Goal: Navigation & Orientation: Find specific page/section

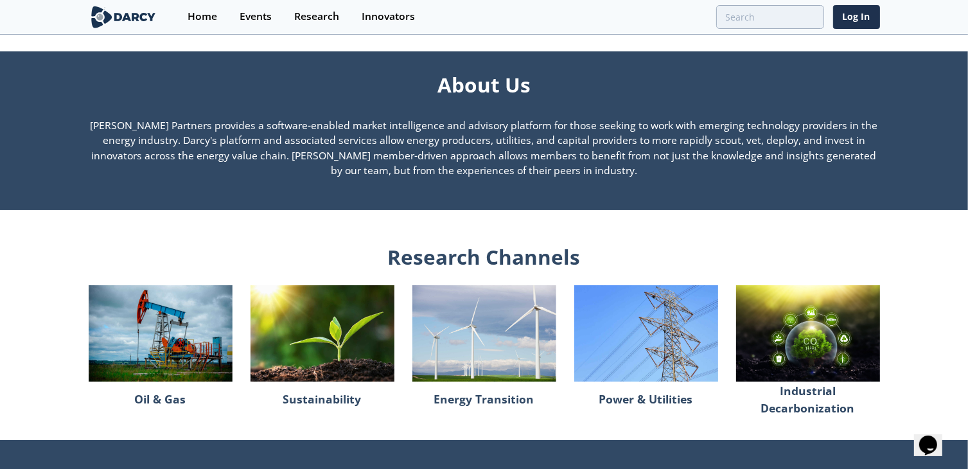
scroll to position [899, 0]
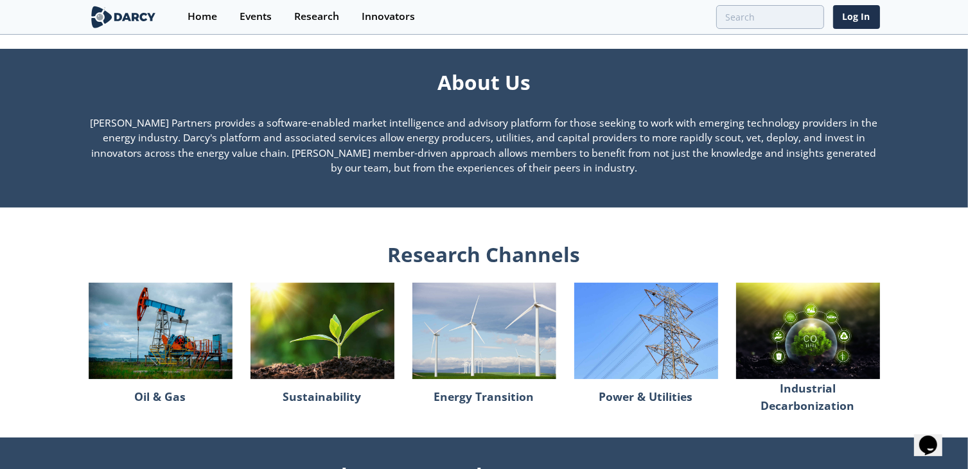
click at [185, 335] on img at bounding box center [161, 331] width 144 height 96
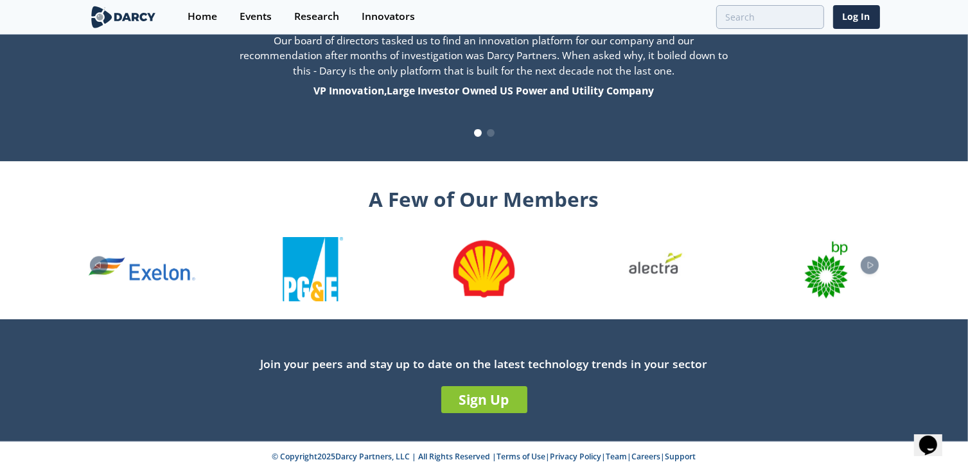
scroll to position [1371, 0]
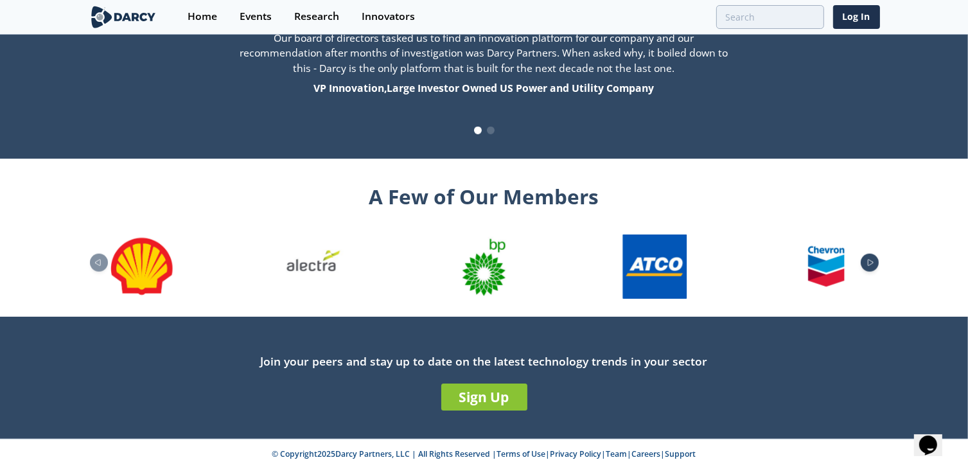
click at [868, 263] on icon "Next slide" at bounding box center [869, 262] width 15 height 7
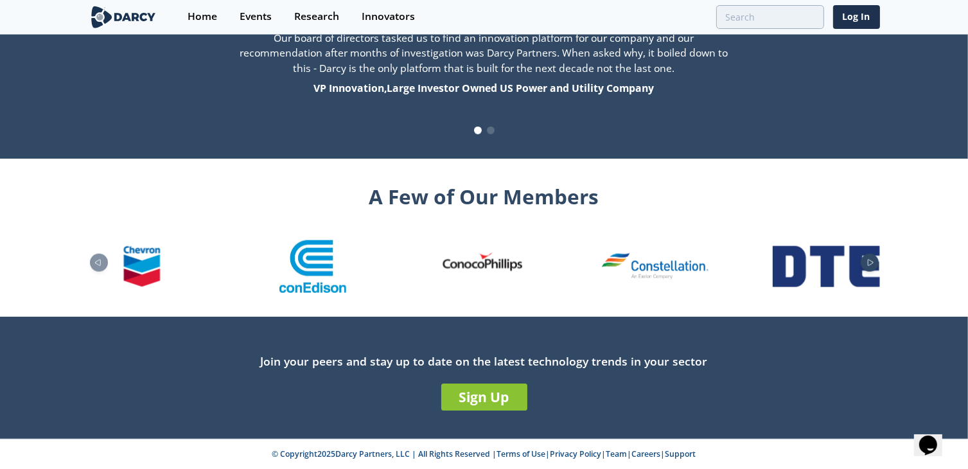
click at [868, 263] on icon "Next slide" at bounding box center [869, 262] width 15 height 7
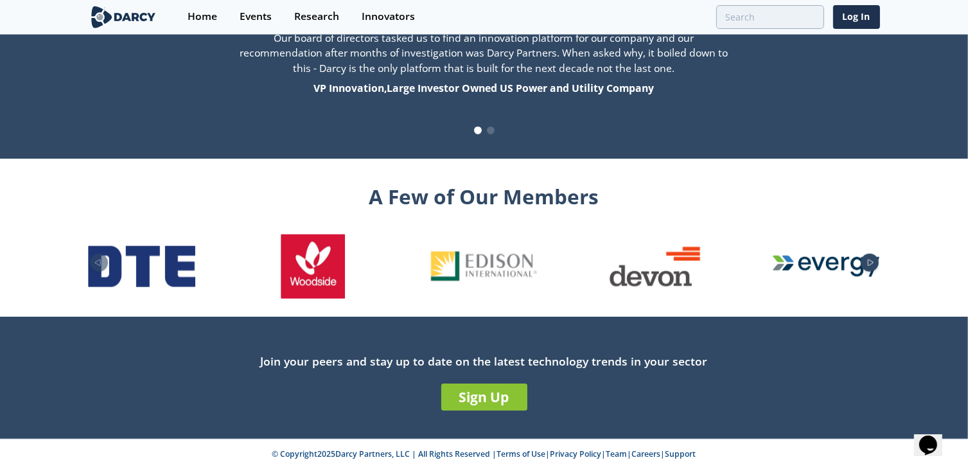
click at [868, 263] on icon "Next slide" at bounding box center [869, 262] width 15 height 7
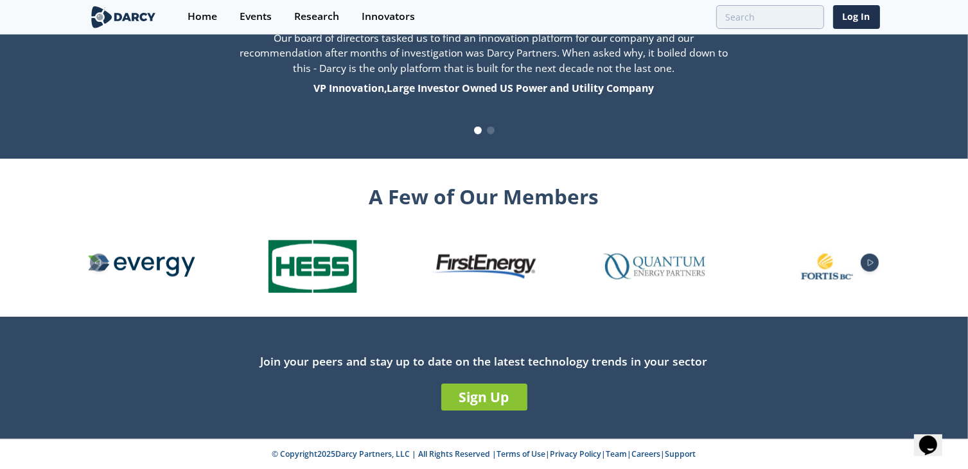
click at [872, 267] on div "Next slide" at bounding box center [869, 263] width 18 height 18
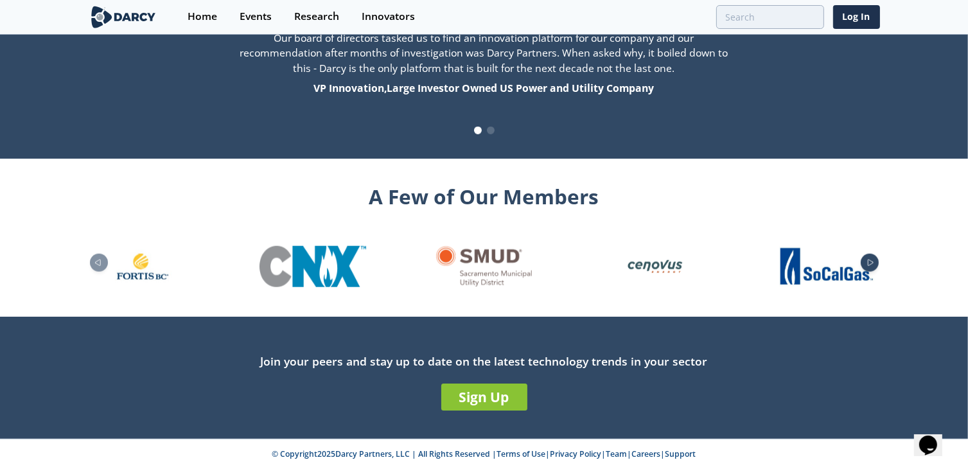
click at [872, 267] on div "Next slide" at bounding box center [869, 263] width 18 height 18
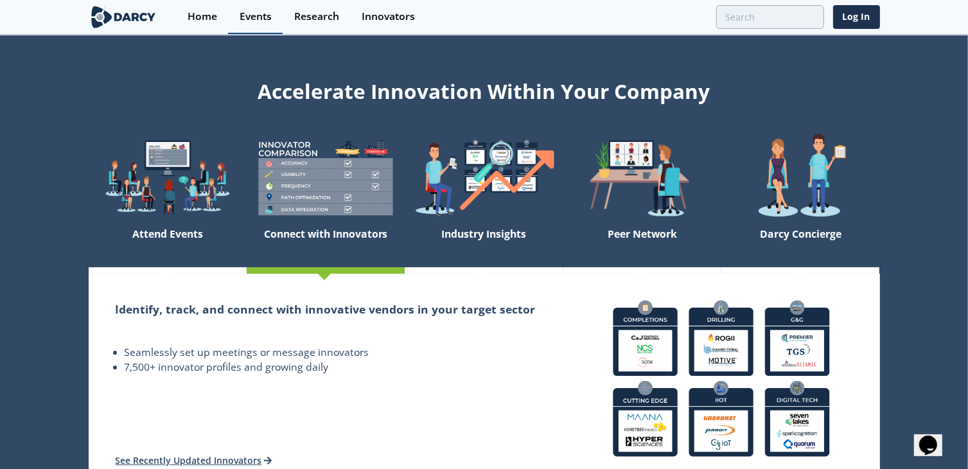
scroll to position [0, 0]
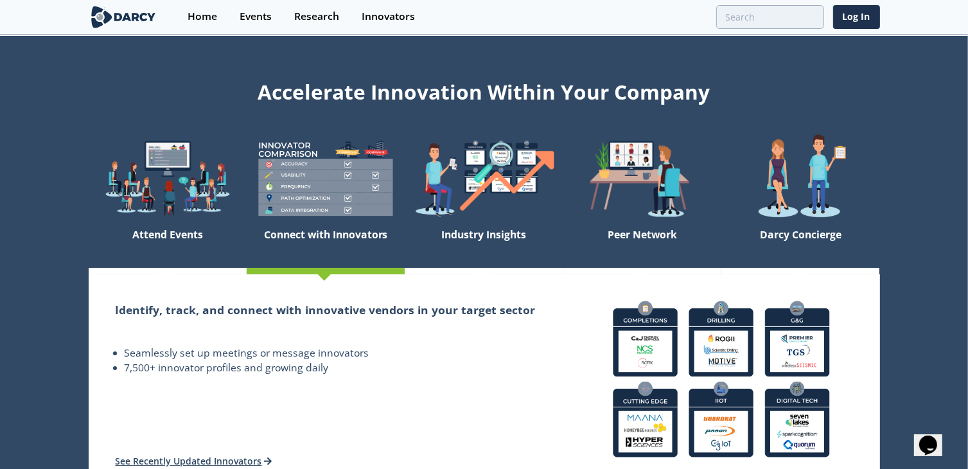
click at [146, 17] on img at bounding box center [124, 17] width 70 height 22
